Goal: Register for event/course

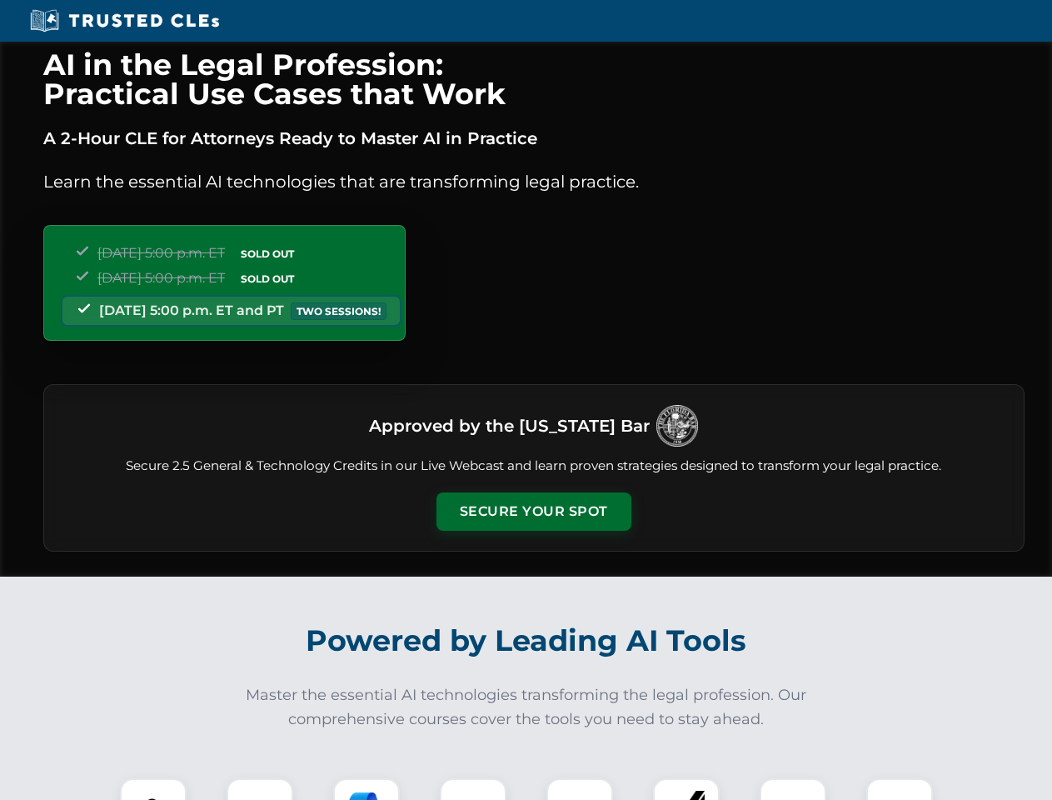
click at [533, 512] on button "Secure Your Spot" at bounding box center [534, 511] width 195 height 38
click at [153, 789] on img at bounding box center [153, 811] width 48 height 48
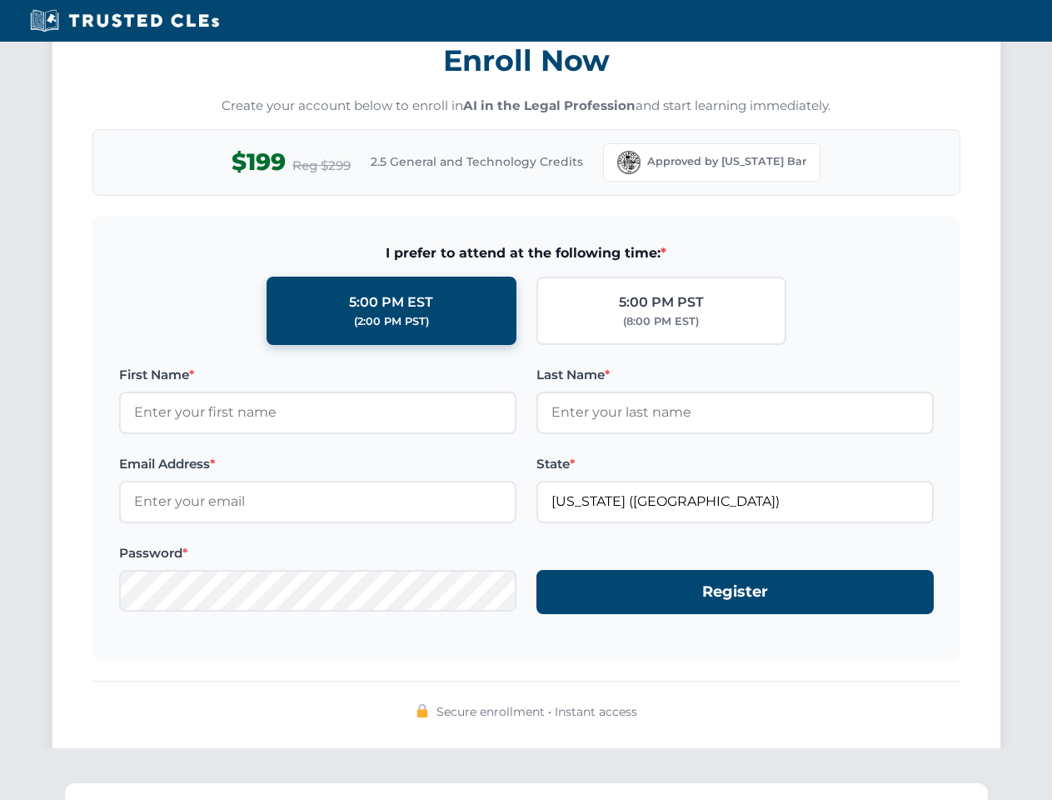
scroll to position [1636, 0]
